Goal: Check status: Check status

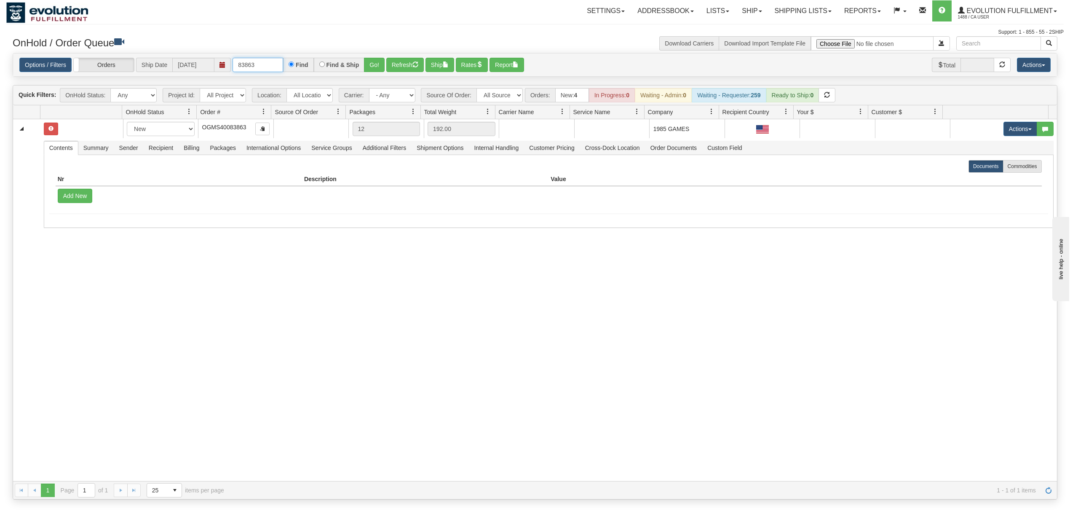
click at [265, 61] on input "83863" at bounding box center [257, 65] width 51 height 14
type input "83859"
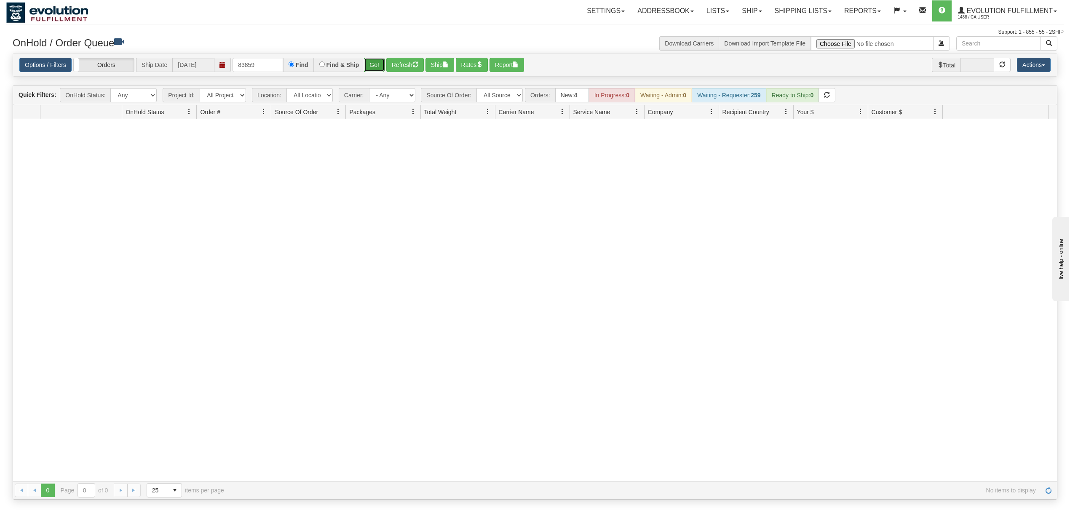
click at [369, 63] on button "Go!" at bounding box center [374, 65] width 21 height 14
click at [984, 13] on span "1488 / CA User" at bounding box center [989, 17] width 63 height 8
click at [998, 47] on link "LOG OUT" at bounding box center [1020, 51] width 85 height 11
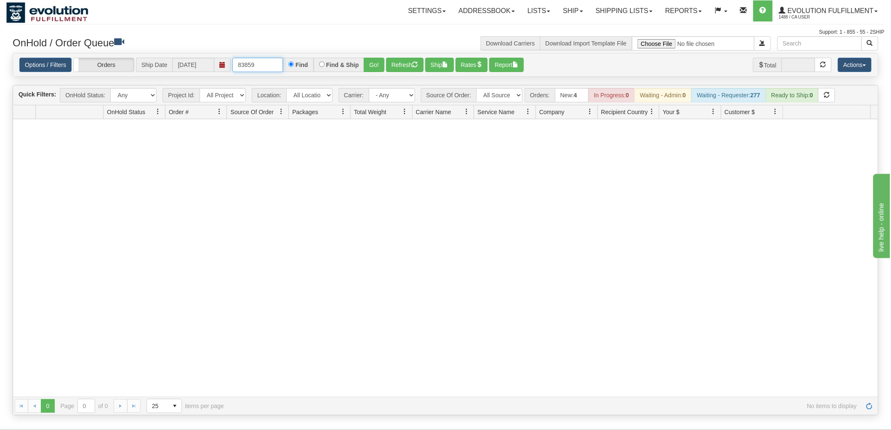
click at [274, 62] on input "83859" at bounding box center [257, 65] width 51 height 14
type input "83859"
click at [375, 62] on button "Go!" at bounding box center [374, 65] width 21 height 14
drag, startPoint x: 267, startPoint y: 68, endPoint x: -92, endPoint y: 68, distance: 358.8
click at [0, 68] on html "Toggle navigation Settings Shipping Preferences New Recipients" at bounding box center [445, 215] width 891 height 430
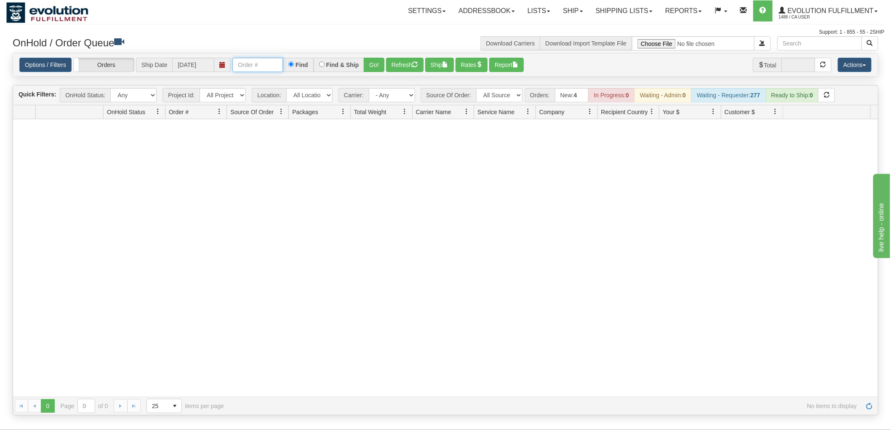
click at [271, 64] on input "text" at bounding box center [257, 65] width 51 height 14
type input "904333"
click at [815, 10] on span "Evolution Fulfillment" at bounding box center [830, 10] width 88 height 7
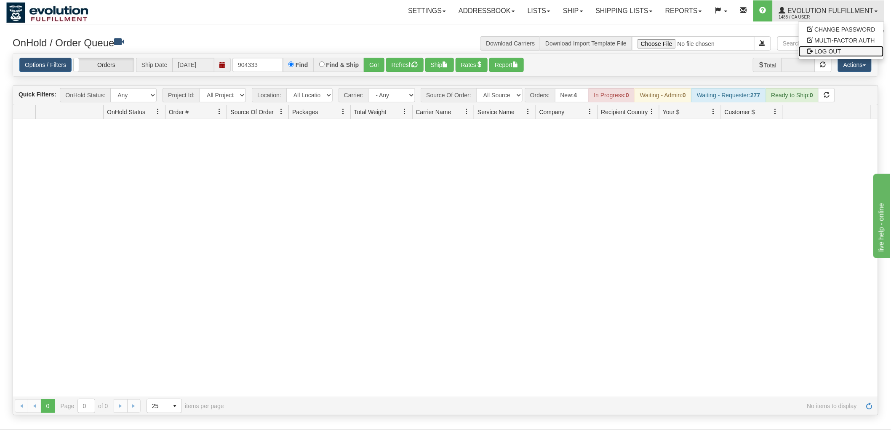
click at [824, 48] on span "LOG OUT" at bounding box center [828, 51] width 27 height 7
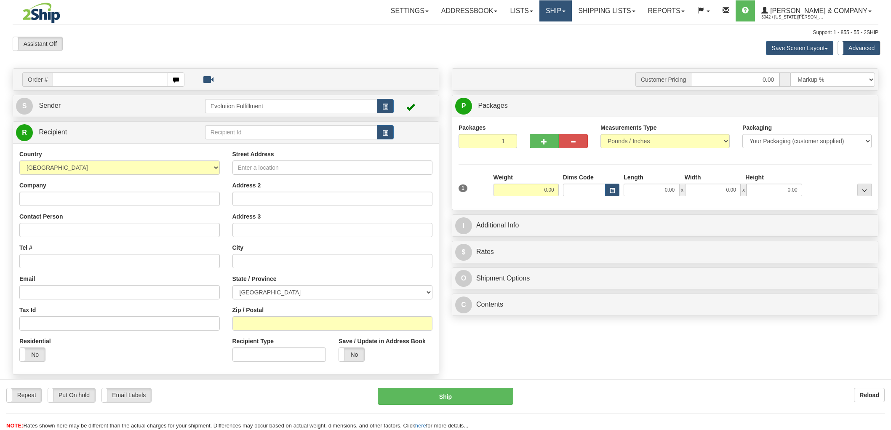
drag, startPoint x: 0, startPoint y: 0, endPoint x: 585, endPoint y: 14, distance: 584.7
click at [585, 14] on div "Toggle navigation Settings Shipping Preferences Fields Preferences New" at bounding box center [445, 237] width 891 height 475
